Goal: Use online tool/utility: Utilize a website feature to perform a specific function

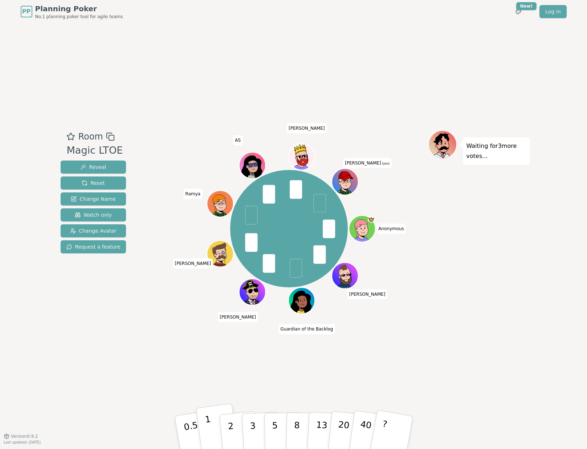
click at [209, 429] on p "1" at bounding box center [209, 434] width 11 height 40
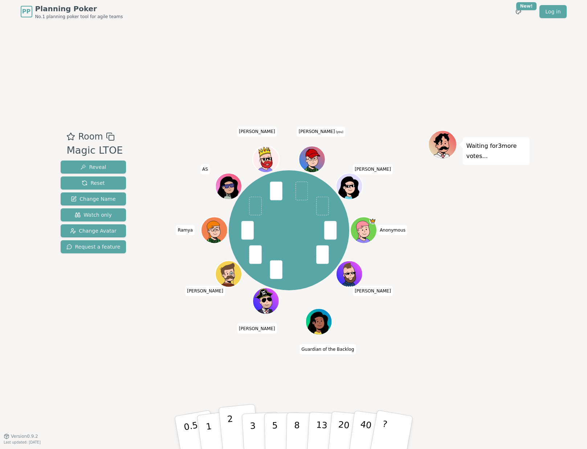
click at [230, 425] on p "2" at bounding box center [230, 434] width 9 height 40
click at [231, 435] on p "2" at bounding box center [230, 434] width 9 height 40
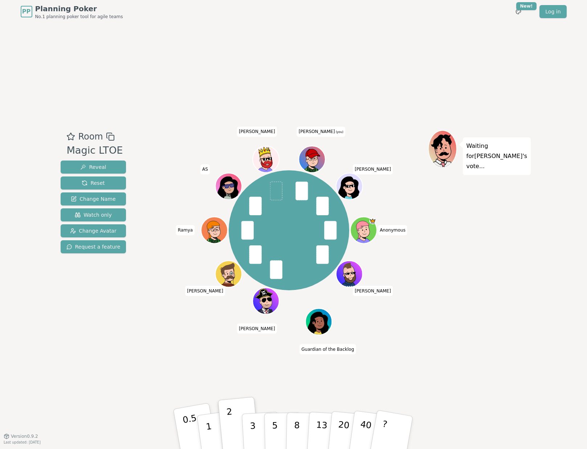
click at [191, 435] on p "0.5" at bounding box center [192, 433] width 20 height 41
click at [211, 428] on button "1" at bounding box center [217, 433] width 43 height 59
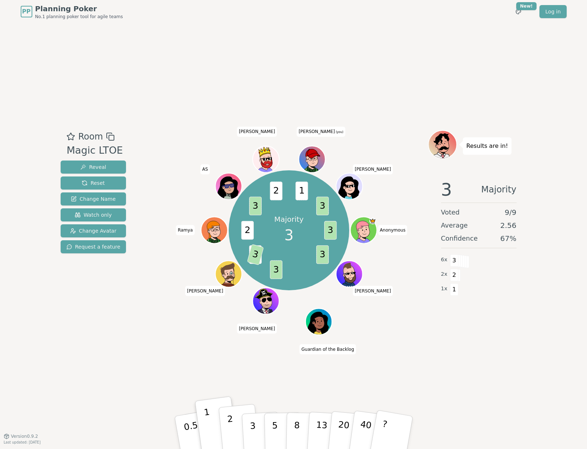
click at [232, 425] on p "2" at bounding box center [230, 434] width 9 height 40
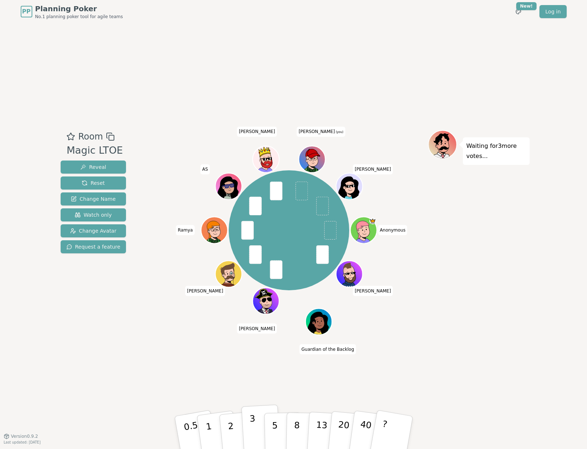
click at [262, 429] on button "3" at bounding box center [261, 433] width 40 height 57
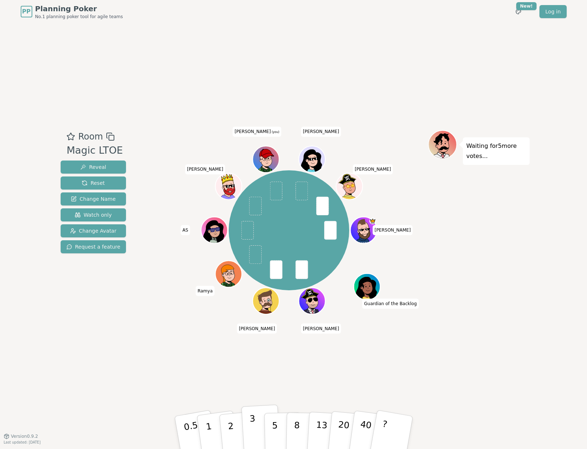
click at [252, 427] on p "3" at bounding box center [253, 434] width 8 height 40
click at [252, 432] on p "3" at bounding box center [253, 434] width 8 height 40
click at [251, 425] on p "3" at bounding box center [253, 434] width 8 height 40
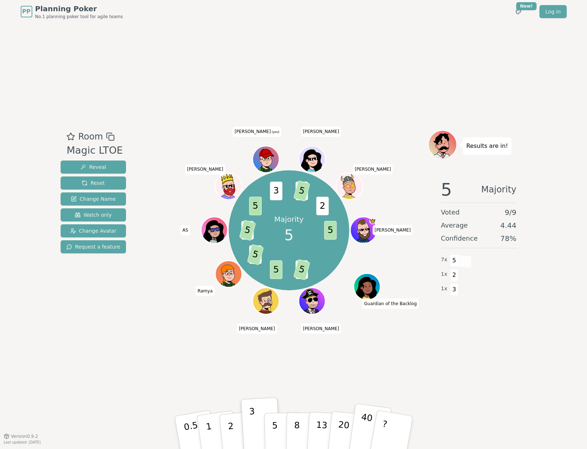
click at [369, 428] on p "40" at bounding box center [364, 432] width 16 height 40
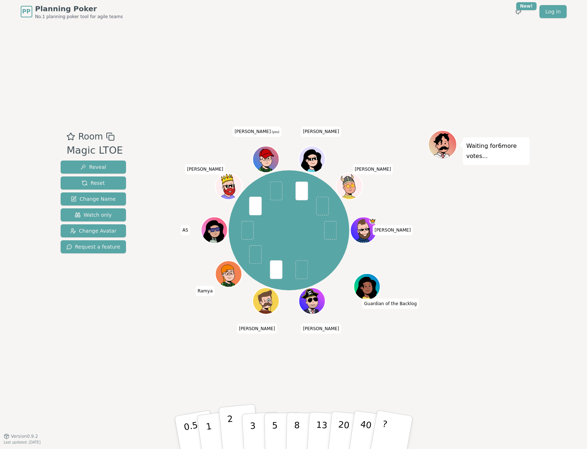
click at [234, 434] on button "2" at bounding box center [238, 433] width 41 height 58
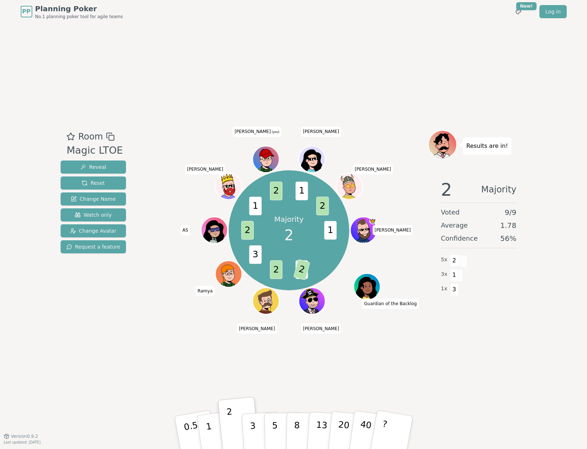
click at [455, 21] on div "PP Planning Poker No.1 planning poker tool for agile teams Toggle theme New! Lo…" at bounding box center [294, 11] width 546 height 23
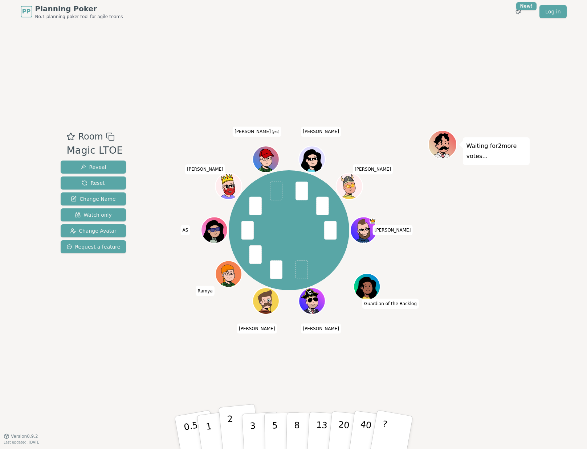
click at [228, 433] on button "2" at bounding box center [238, 433] width 41 height 58
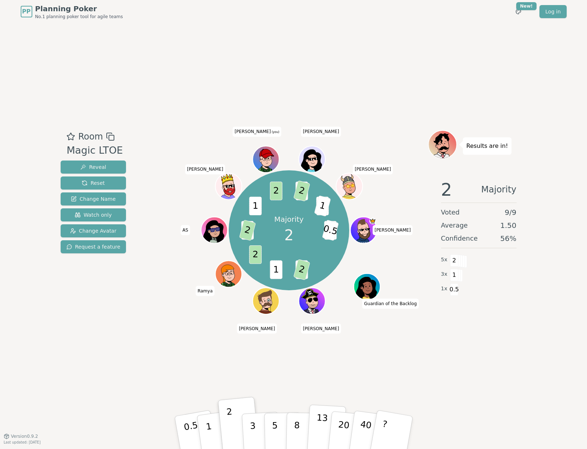
click at [325, 432] on button "13" at bounding box center [326, 433] width 40 height 57
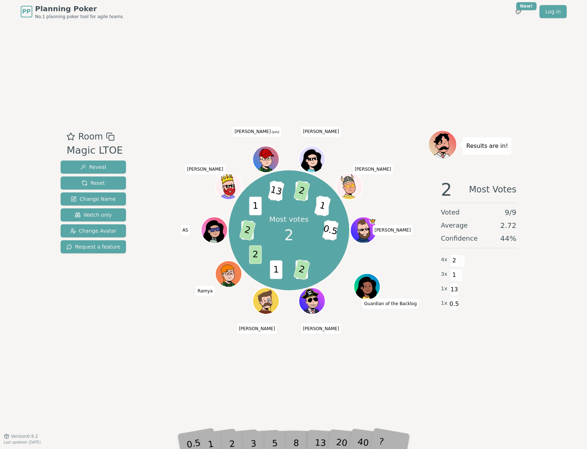
click at [387, 439] on div "?" at bounding box center [391, 433] width 26 height 29
click at [384, 438] on div "?" at bounding box center [391, 433] width 26 height 29
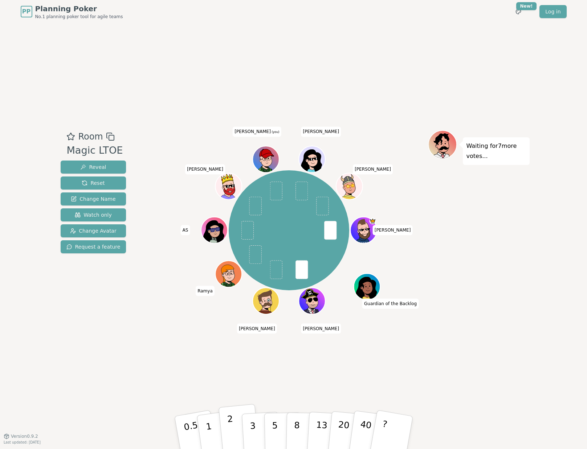
click at [229, 425] on p "2" at bounding box center [230, 434] width 9 height 40
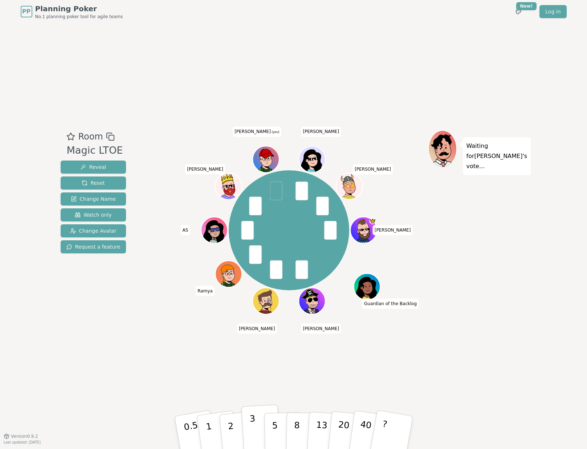
click at [252, 429] on p "3" at bounding box center [253, 434] width 8 height 40
